Goal: Task Accomplishment & Management: Manage account settings

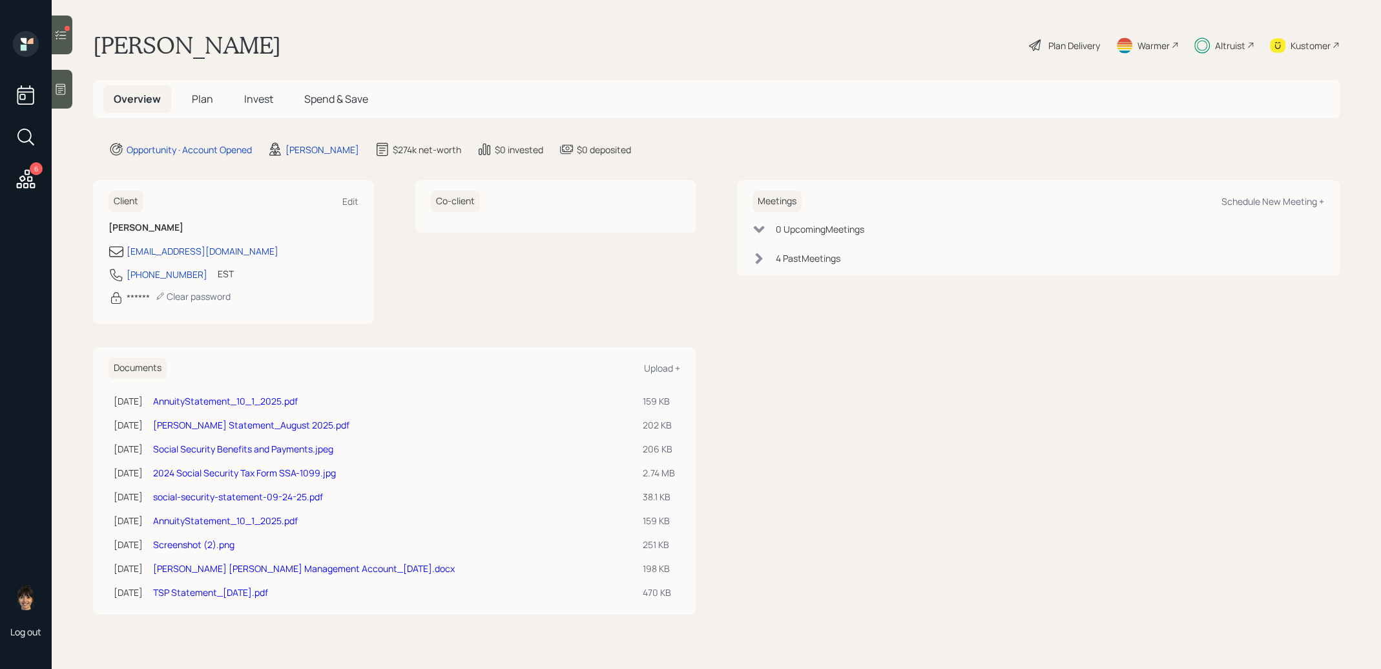
click at [260, 99] on span "Invest" at bounding box center [258, 99] width 29 height 14
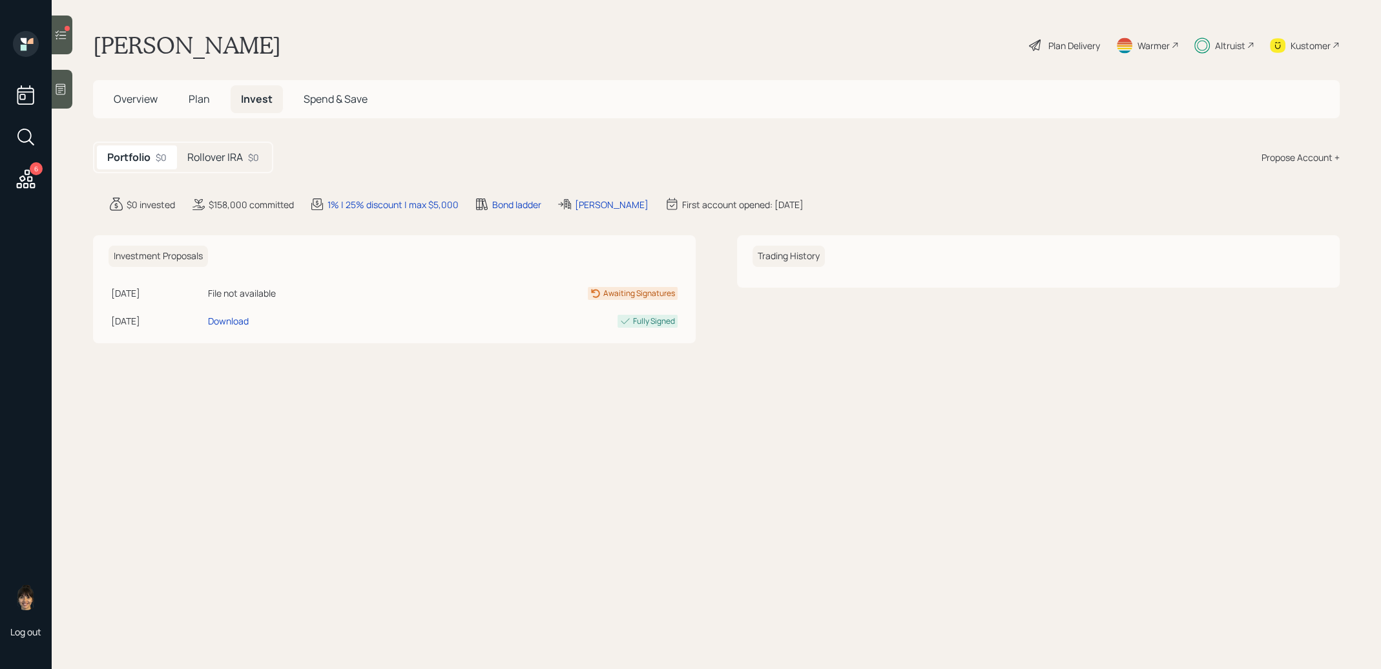
click at [229, 158] on h5 "Rollover IRA" at bounding box center [215, 157] width 56 height 12
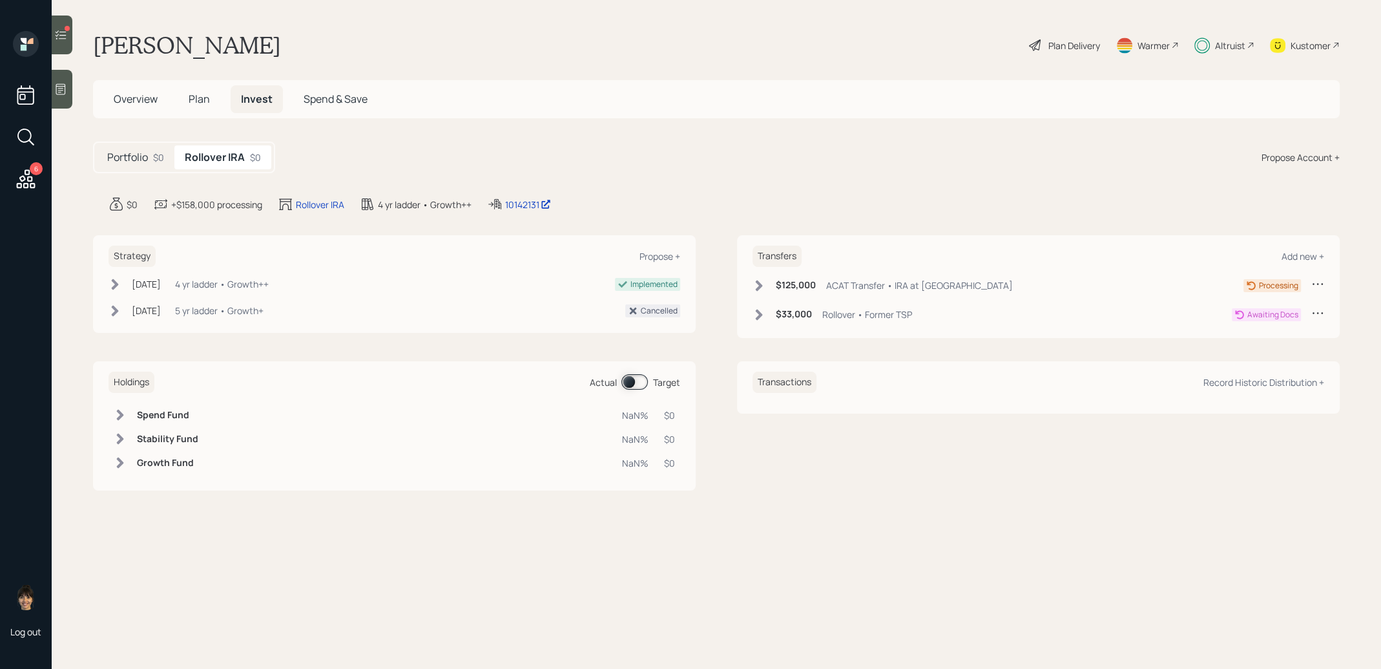
click at [758, 314] on icon at bounding box center [759, 314] width 13 height 13
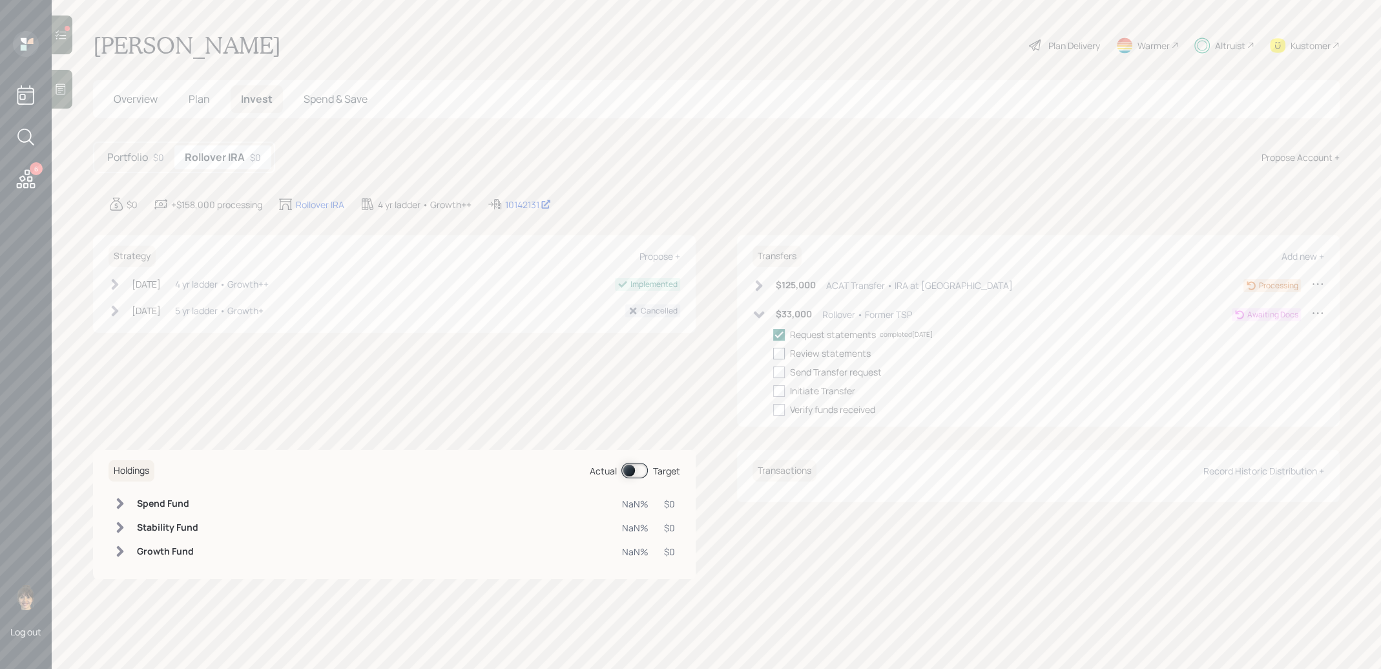
click at [778, 351] on div at bounding box center [779, 354] width 12 height 12
click at [773, 353] on input "checkbox" at bounding box center [773, 353] width 1 height 1
checkbox input "true"
click at [780, 372] on div at bounding box center [779, 372] width 12 height 12
click at [773, 372] on input "checkbox" at bounding box center [773, 371] width 1 height 1
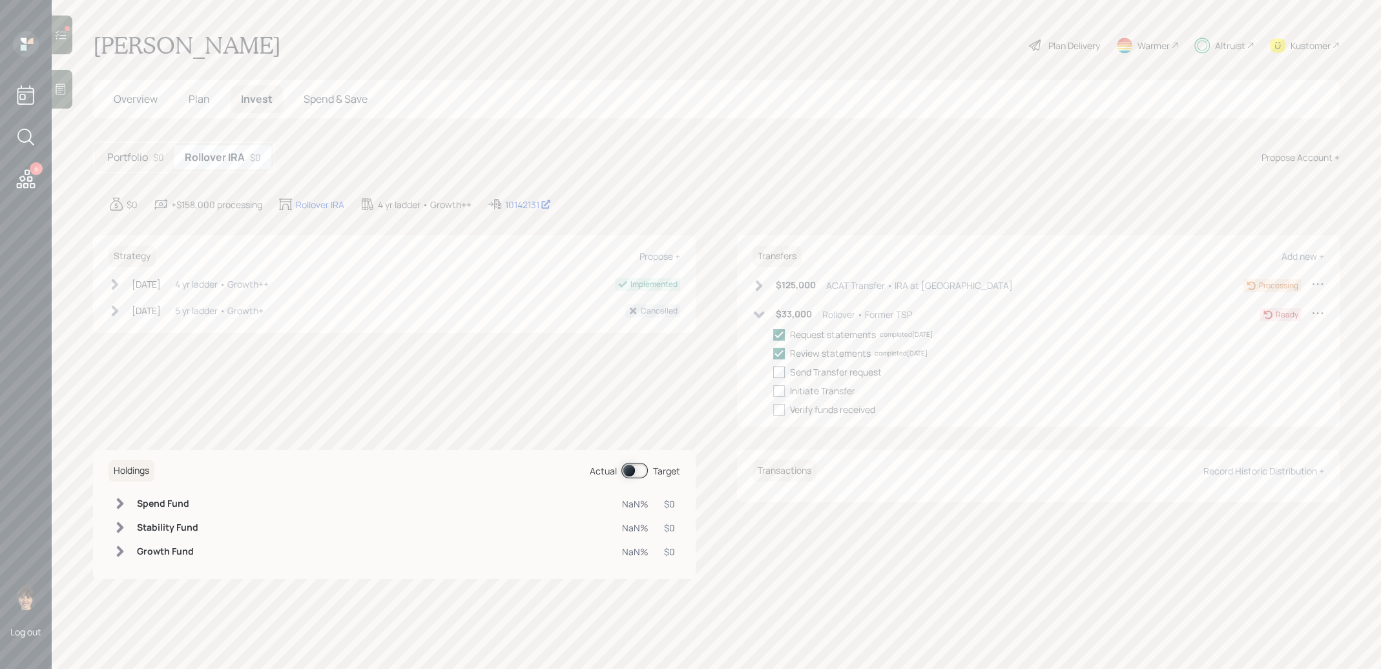
checkbox input "true"
click at [56, 33] on icon at bounding box center [60, 34] width 13 height 13
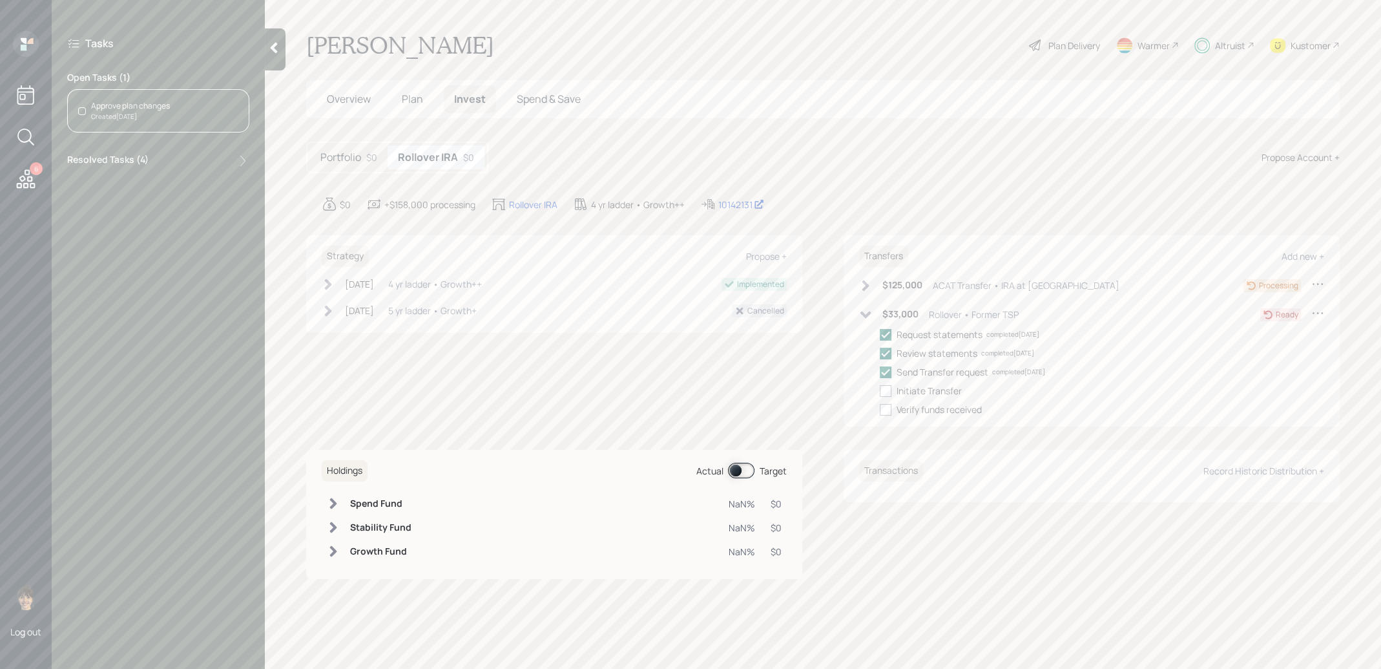
click at [407, 101] on span "Plan" at bounding box center [412, 99] width 21 height 14
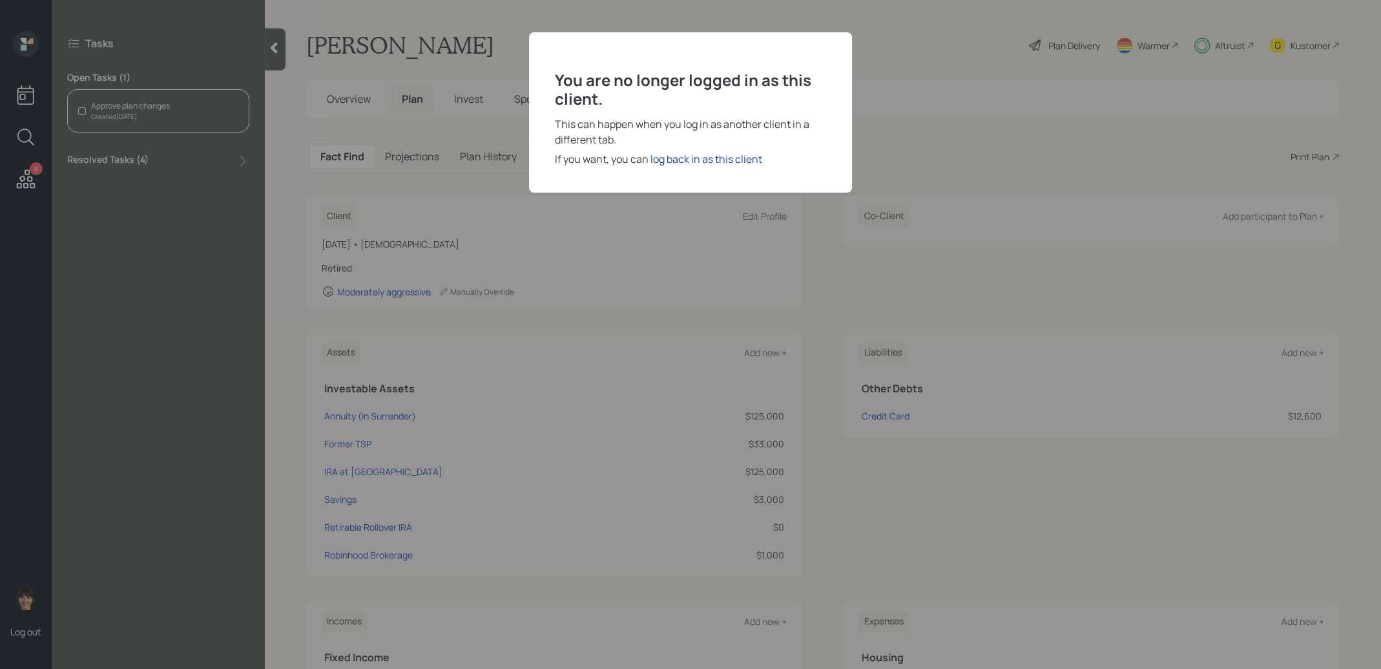
click at [689, 159] on div "log back in as this client" at bounding box center [707, 159] width 112 height 16
